Goal: Find specific page/section: Find specific page/section

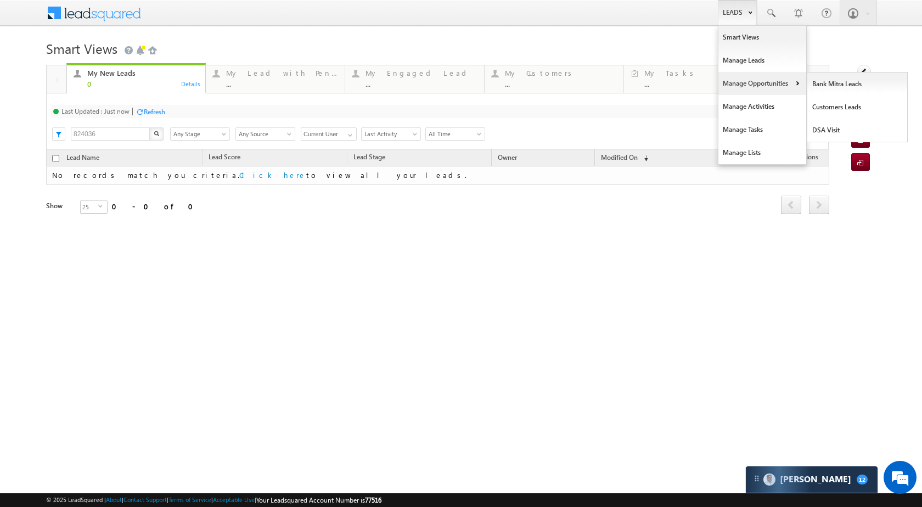
click at [732, 74] on link "Manage Opportunities" at bounding box center [763, 83] width 88 height 23
click at [822, 107] on link "Customers Leads" at bounding box center [858, 107] width 100 height 23
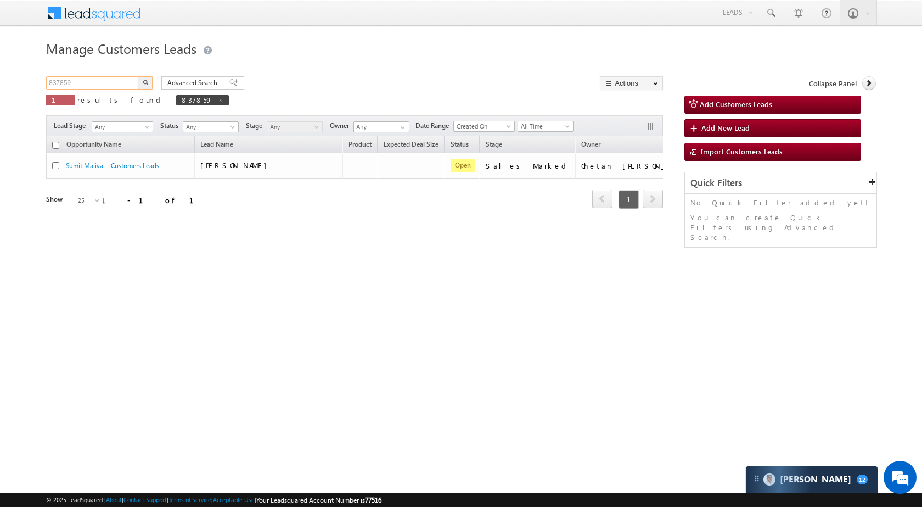
click at [115, 79] on input "837859" at bounding box center [93, 82] width 94 height 13
paste input "0750"
type input "830750"
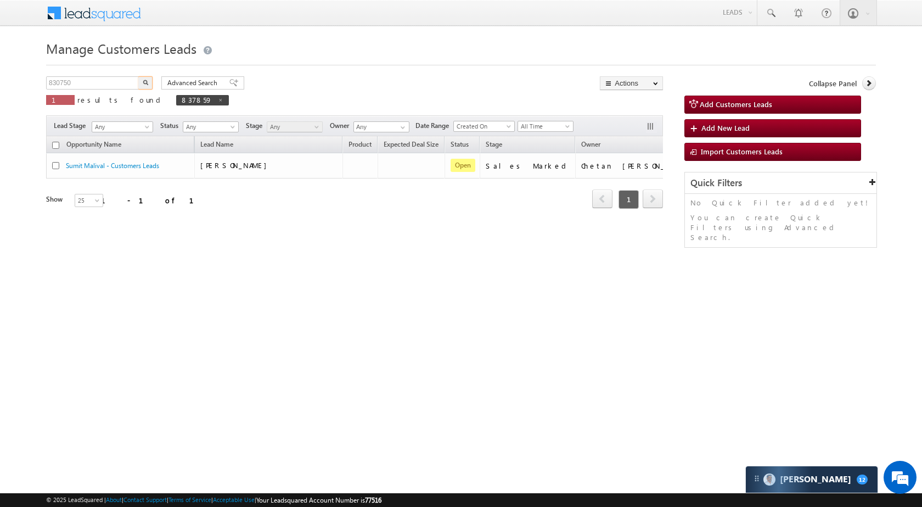
click at [143, 79] on button "button" at bounding box center [145, 82] width 14 height 13
